Goal: Information Seeking & Learning: Learn about a topic

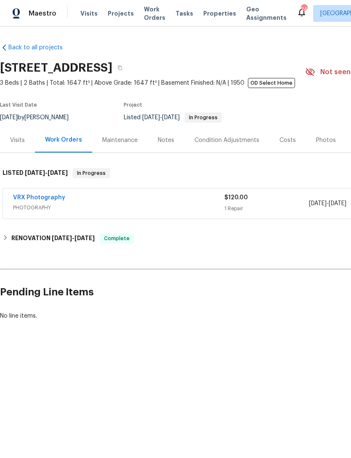
click at [316, 136] on div "Photos" at bounding box center [326, 140] width 20 height 8
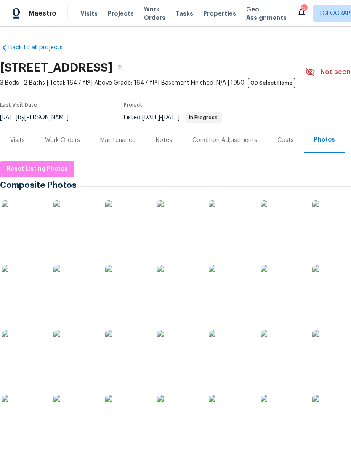
click at [30, 224] on img at bounding box center [23, 221] width 42 height 42
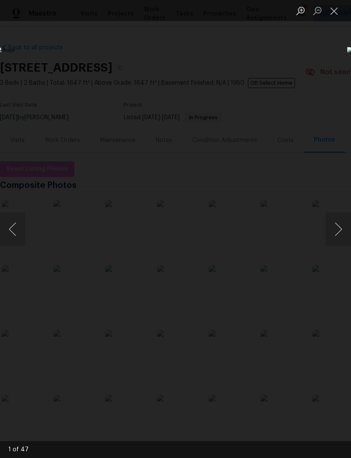
click at [336, 228] on button "Next image" at bounding box center [338, 229] width 25 height 34
click at [333, 229] on button "Next image" at bounding box center [338, 229] width 25 height 34
click at [334, 226] on button "Next image" at bounding box center [338, 229] width 25 height 34
click at [330, 229] on button "Next image" at bounding box center [338, 229] width 25 height 34
click at [337, 229] on button "Next image" at bounding box center [338, 229] width 25 height 34
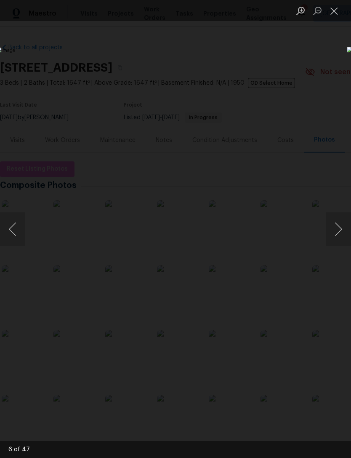
click at [333, 234] on button "Next image" at bounding box center [338, 229] width 25 height 34
click at [335, 233] on button "Next image" at bounding box center [338, 229] width 25 height 34
click at [334, 12] on button "Close lightbox" at bounding box center [334, 10] width 17 height 15
